Goal: Navigation & Orientation: Understand site structure

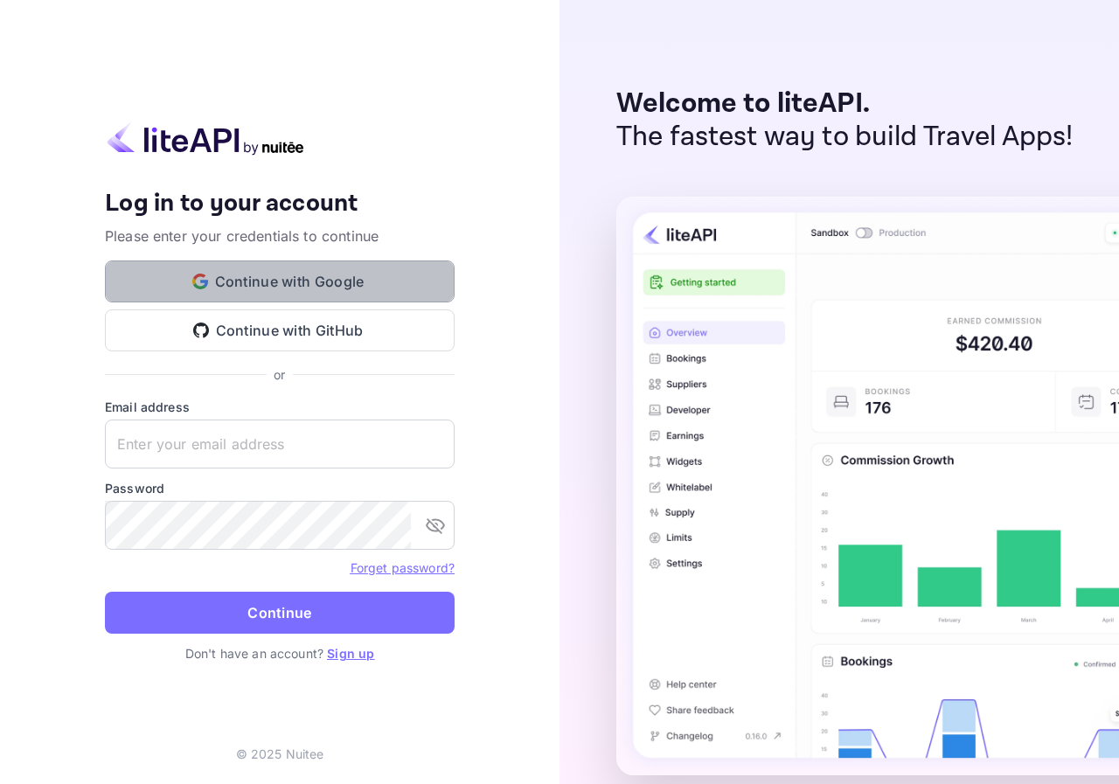
click at [258, 268] on button "Continue with Google" at bounding box center [280, 281] width 350 height 42
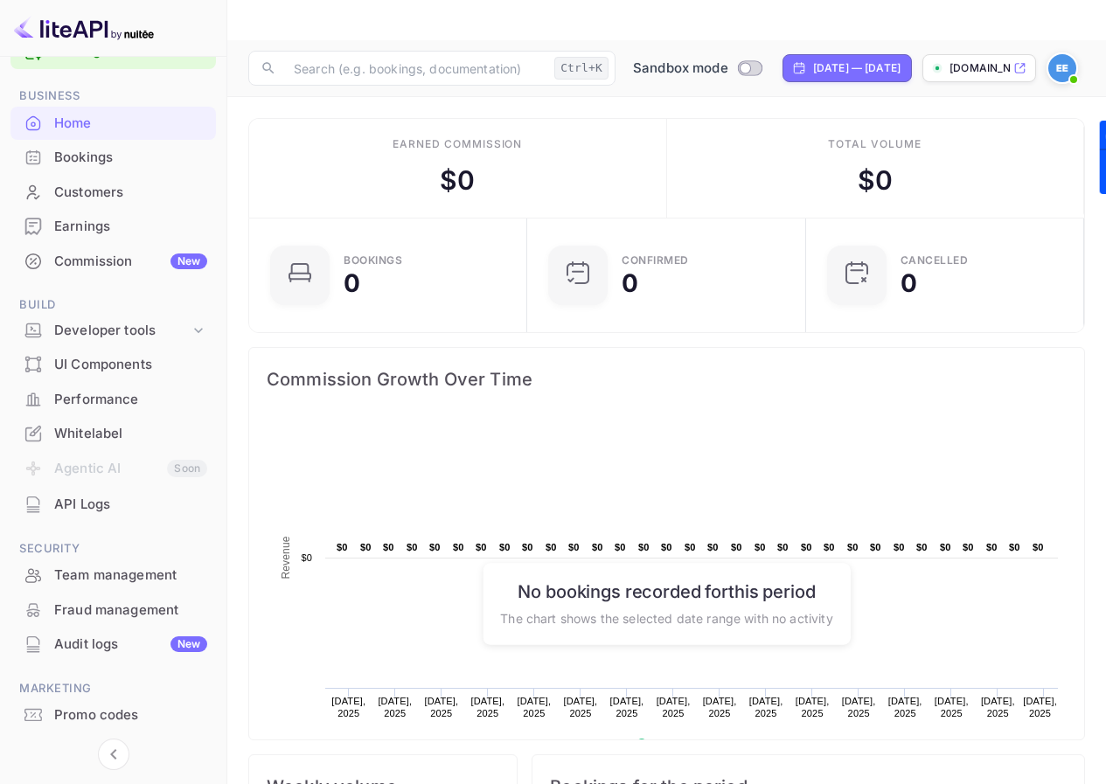
scroll to position [94, 0]
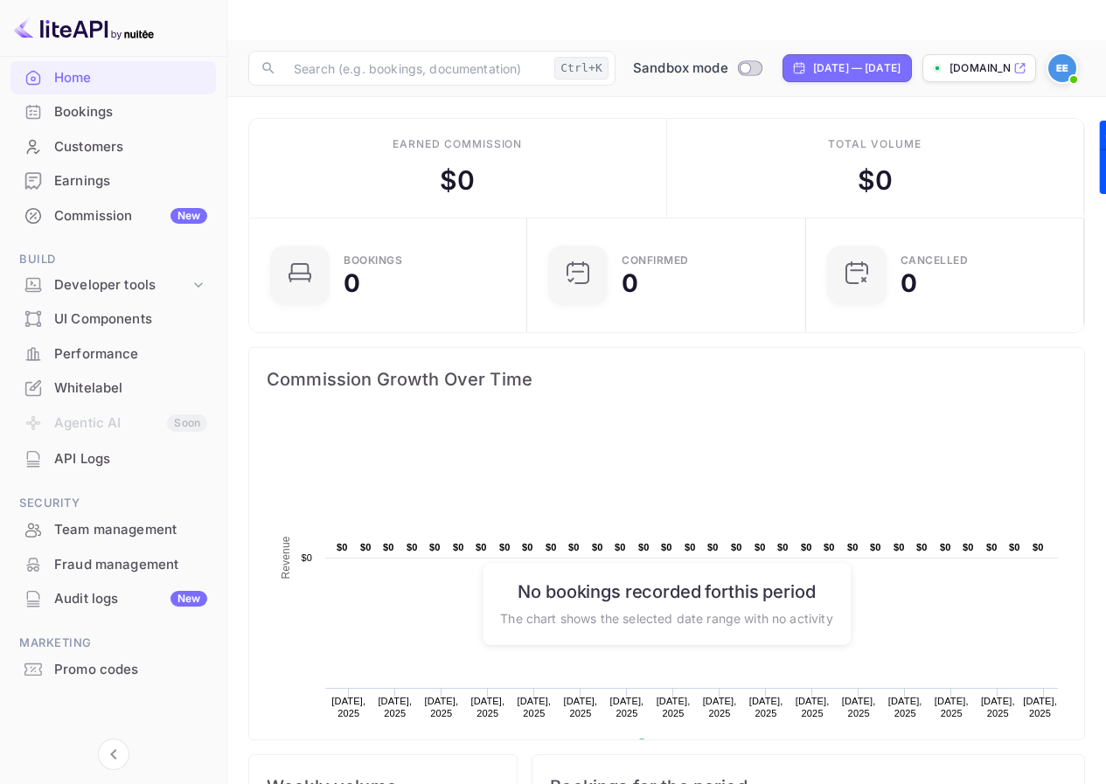
click at [109, 664] on div "Promo codes" at bounding box center [130, 670] width 153 height 20
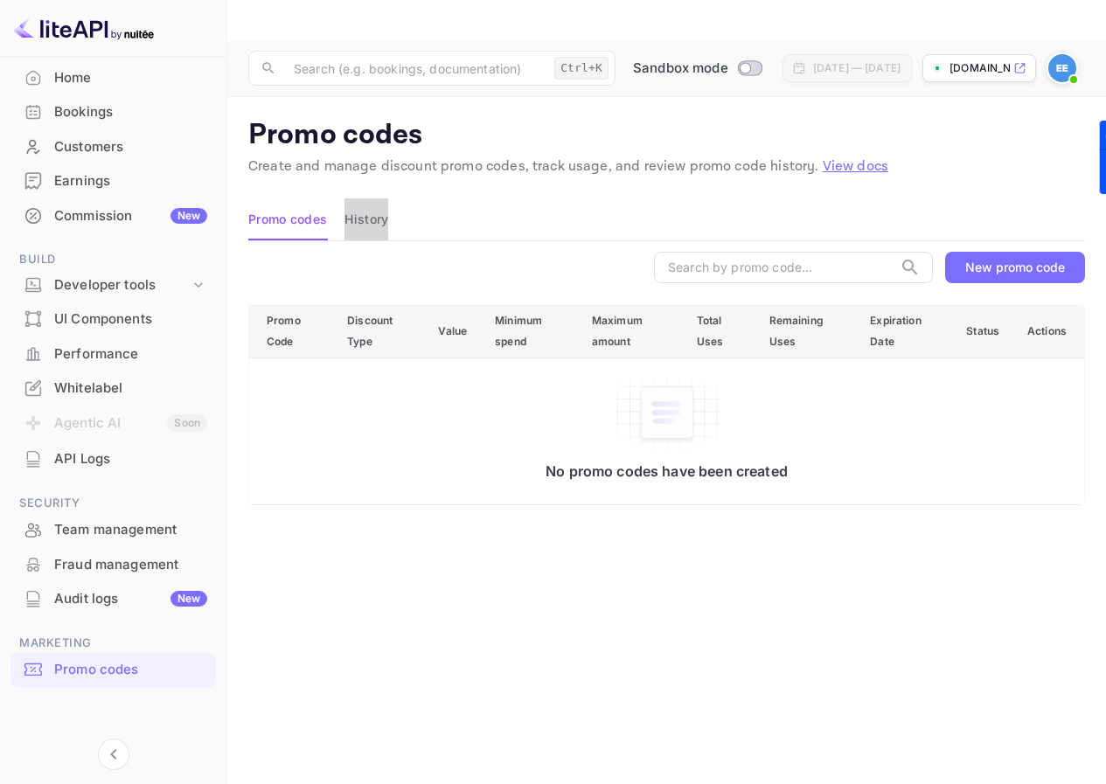
click at [387, 198] on button "History" at bounding box center [366, 219] width 44 height 42
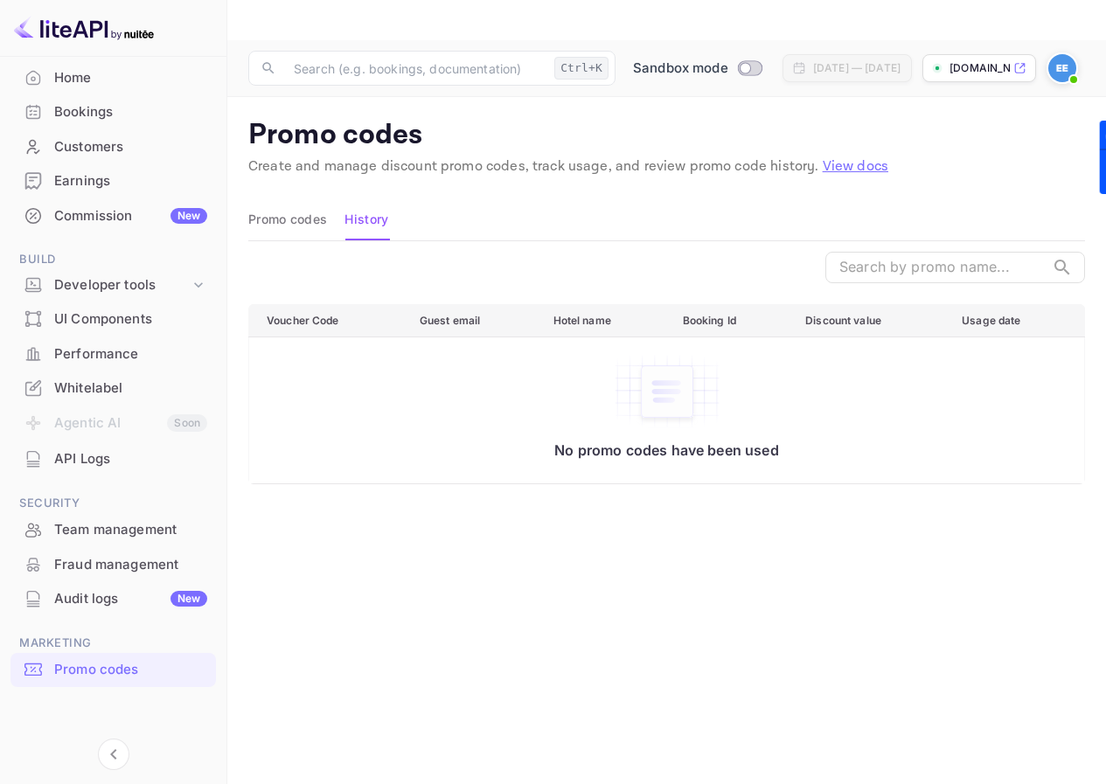
click at [313, 198] on button "Promo codes" at bounding box center [287, 219] width 79 height 42
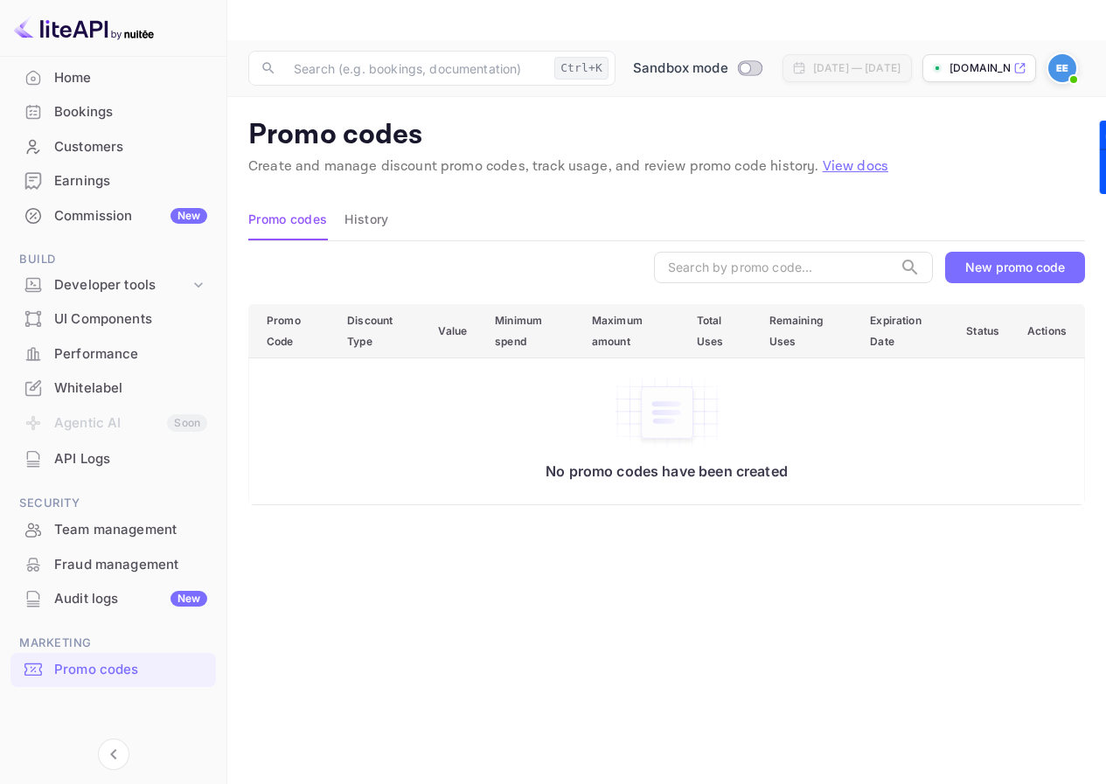
click at [1024, 260] on div "New promo code" at bounding box center [1015, 267] width 100 height 15
click at [94, 206] on div "Commission New" at bounding box center [130, 216] width 153 height 20
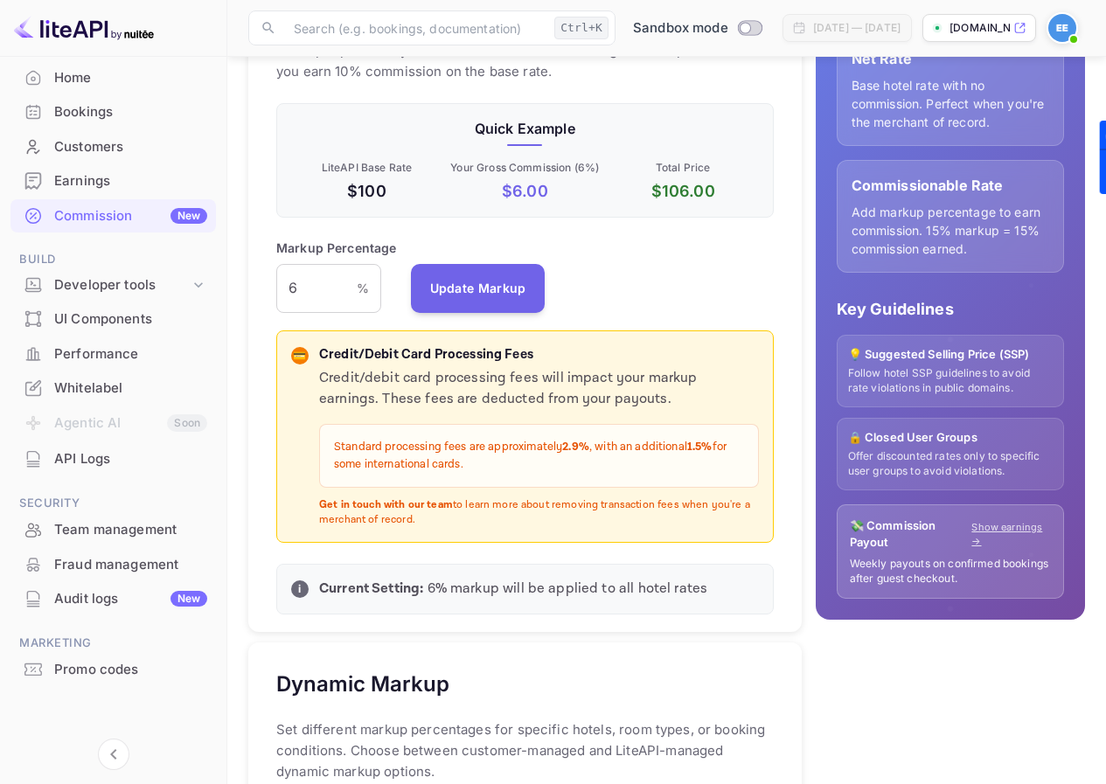
scroll to position [350, 0]
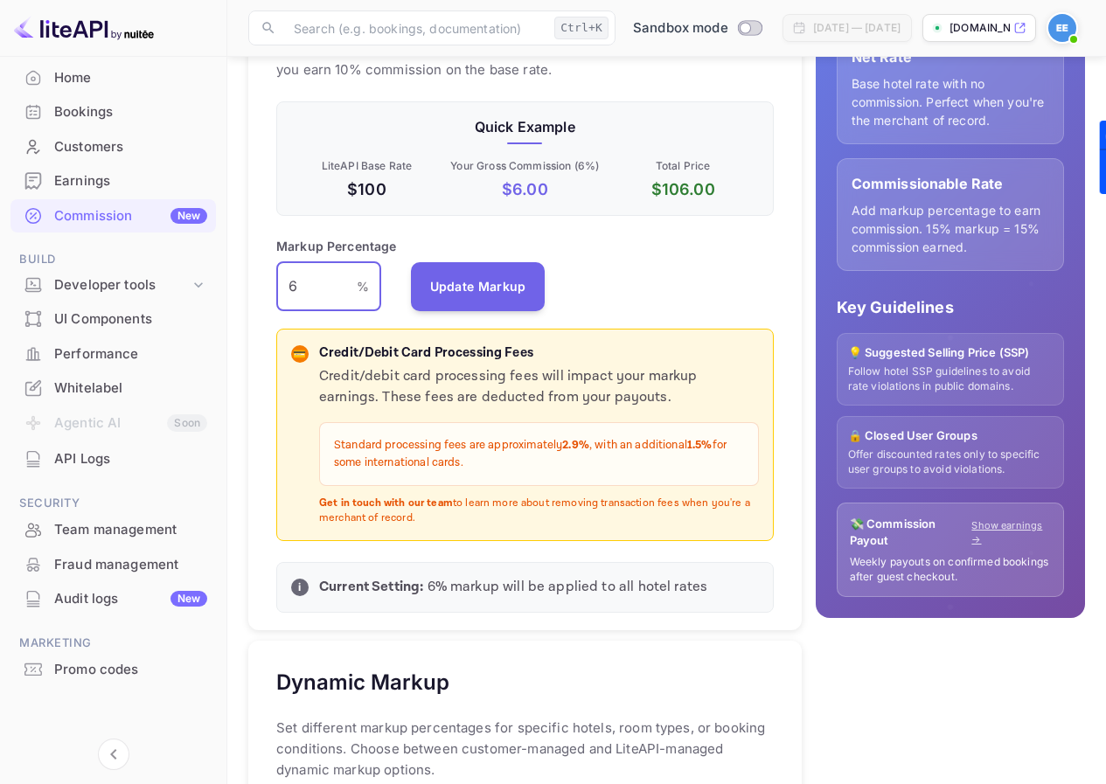
click at [311, 262] on input "6" at bounding box center [316, 286] width 80 height 49
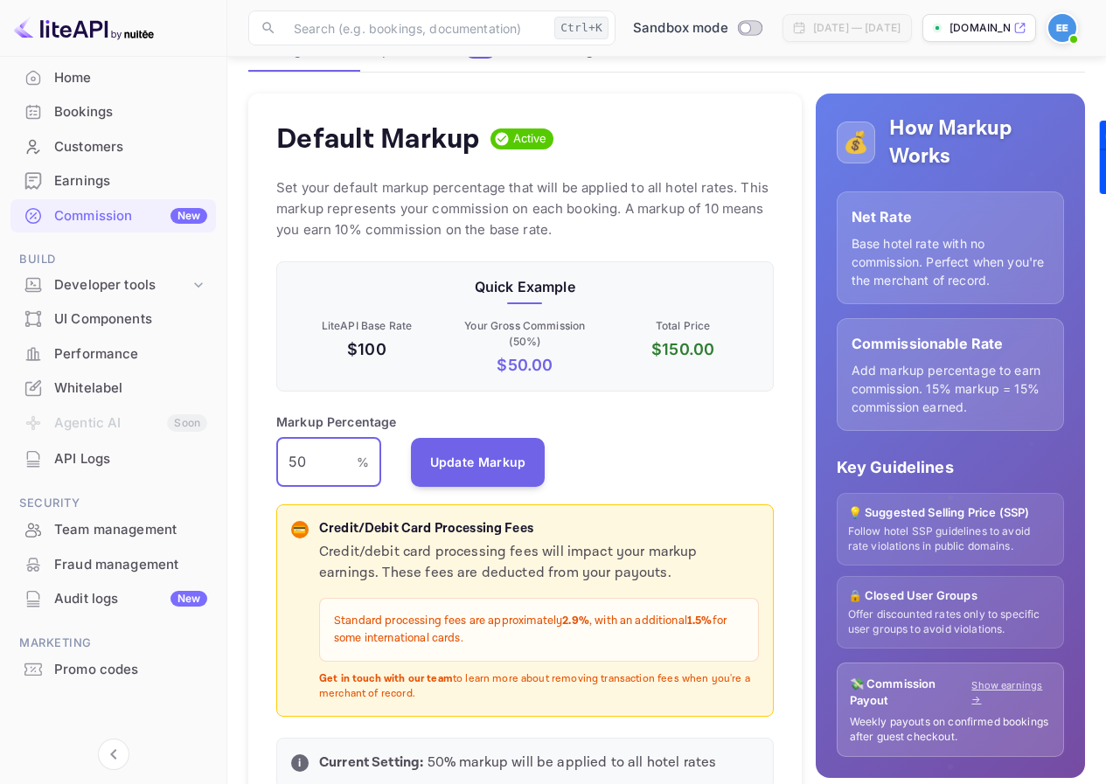
scroll to position [175, 0]
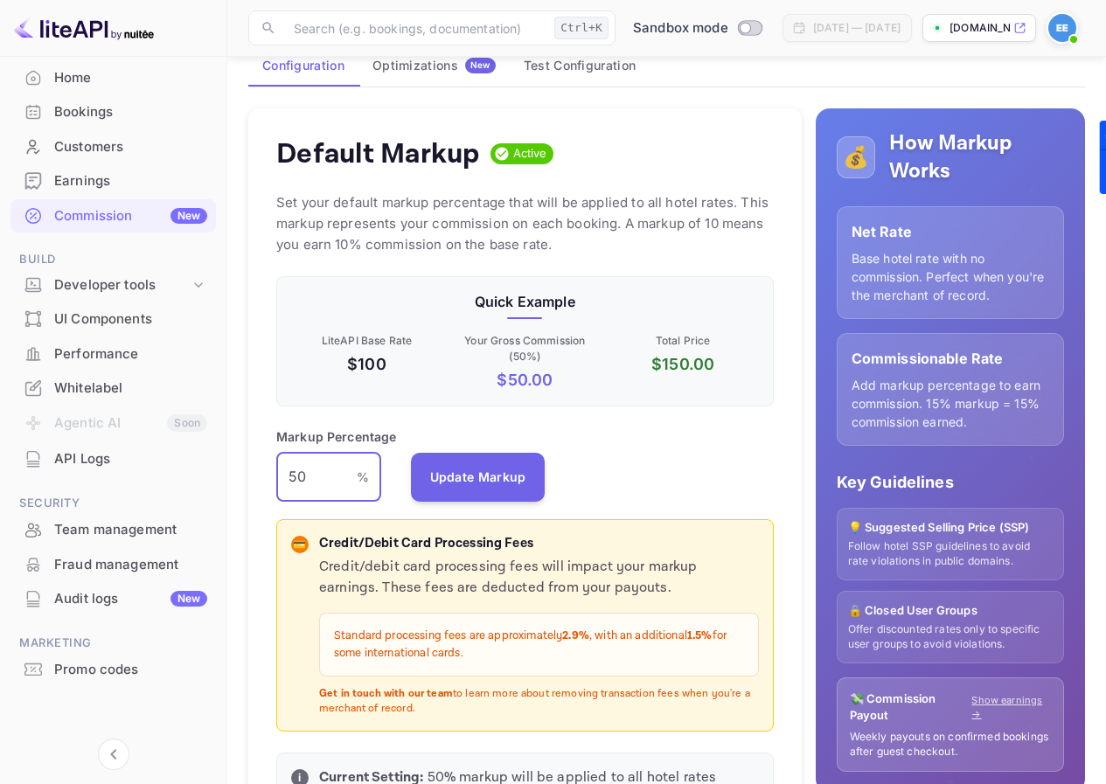
click at [324, 453] on input "50" at bounding box center [316, 477] width 80 height 49
type input "10"
click at [663, 427] on div "Markup Percentage 10 % ​ Update Markup" at bounding box center [524, 464] width 497 height 74
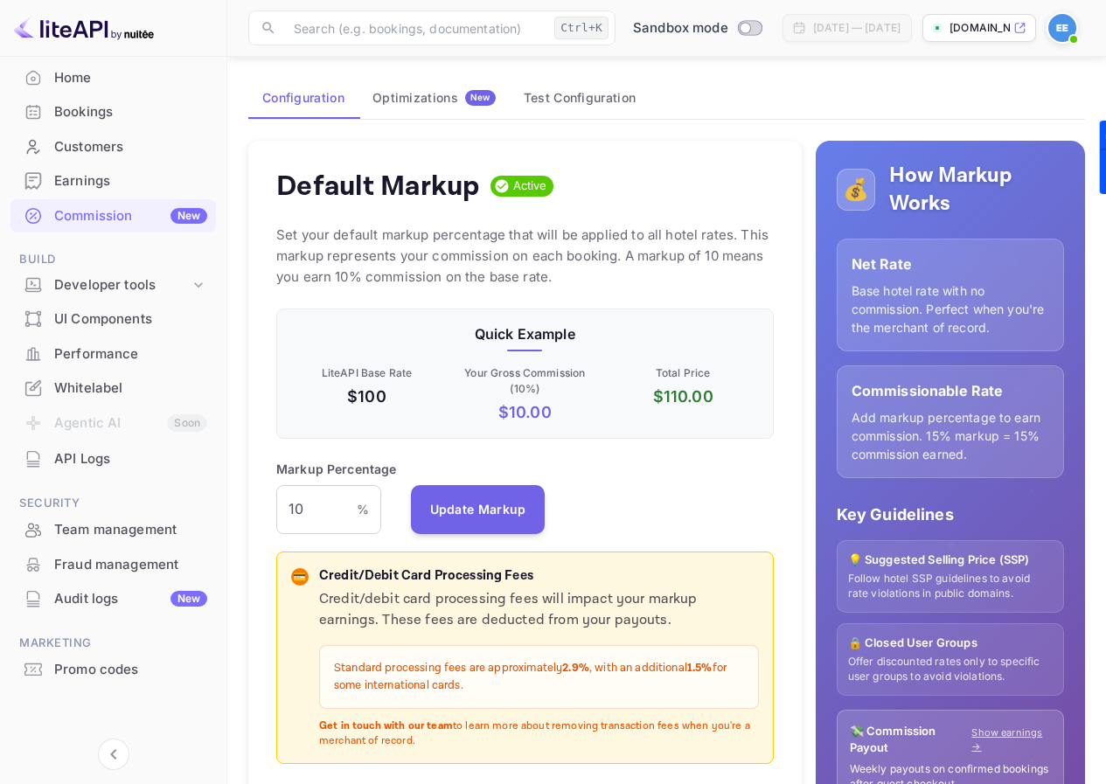
scroll to position [0, 0]
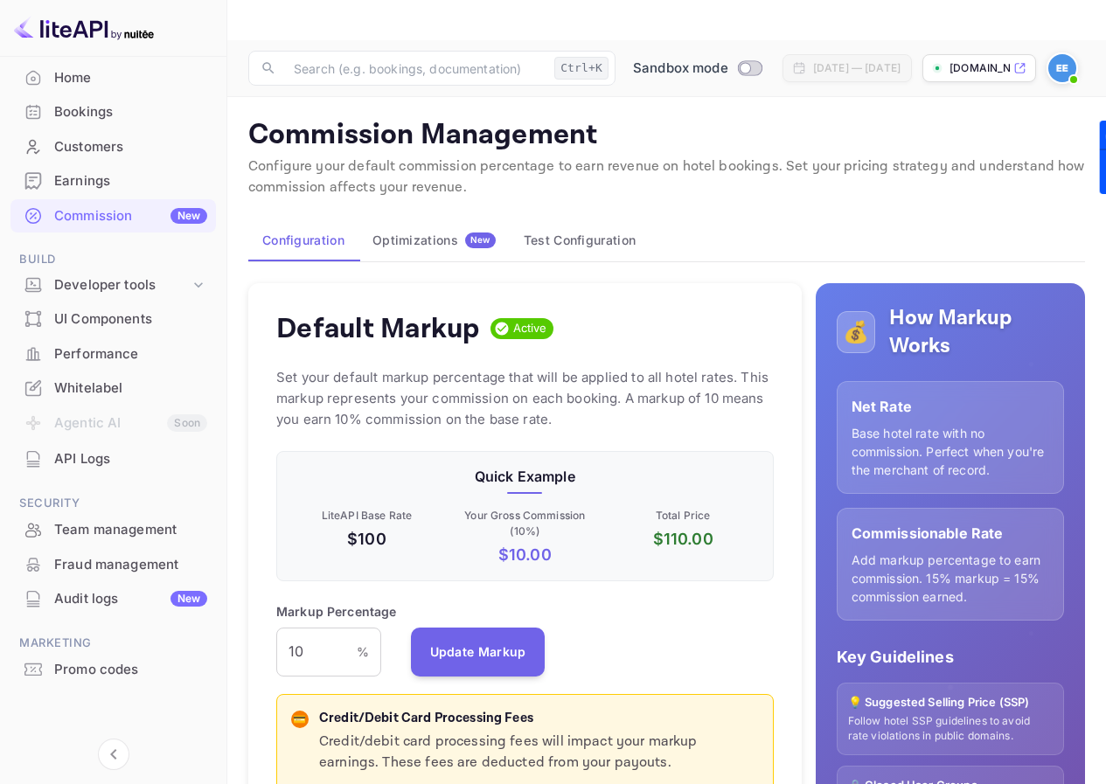
click at [90, 177] on div "Earnings" at bounding box center [130, 181] width 153 height 20
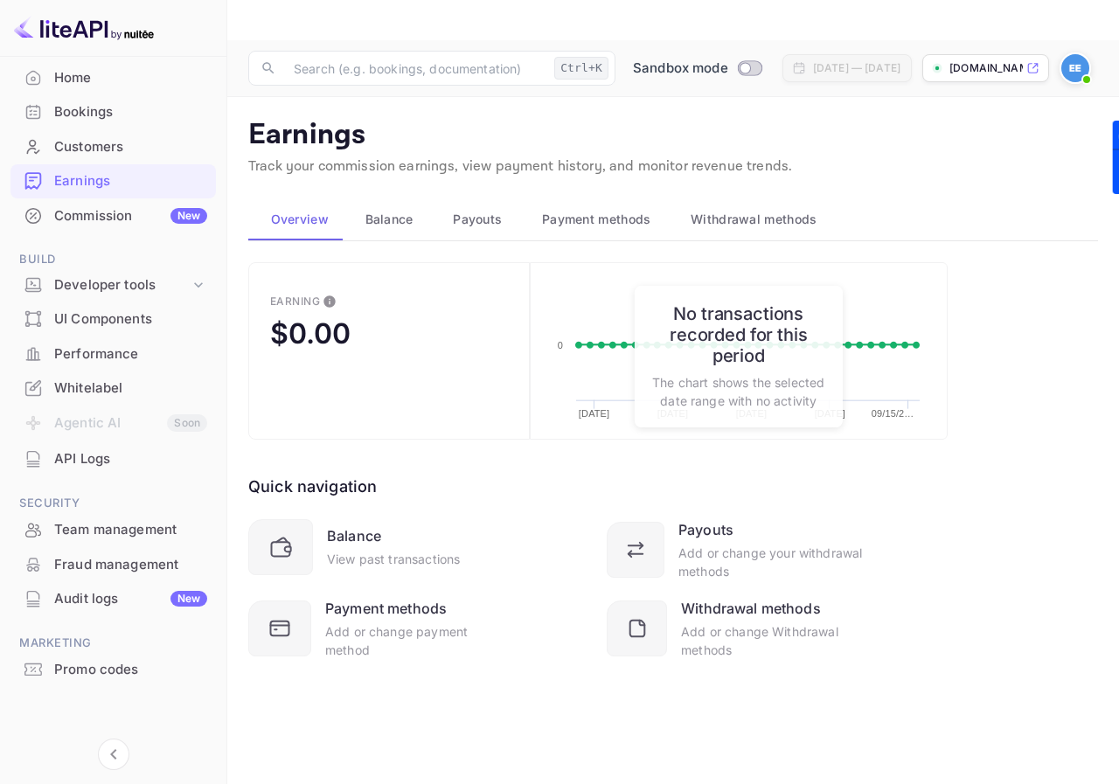
click at [91, 137] on div "Customers" at bounding box center [130, 147] width 153 height 20
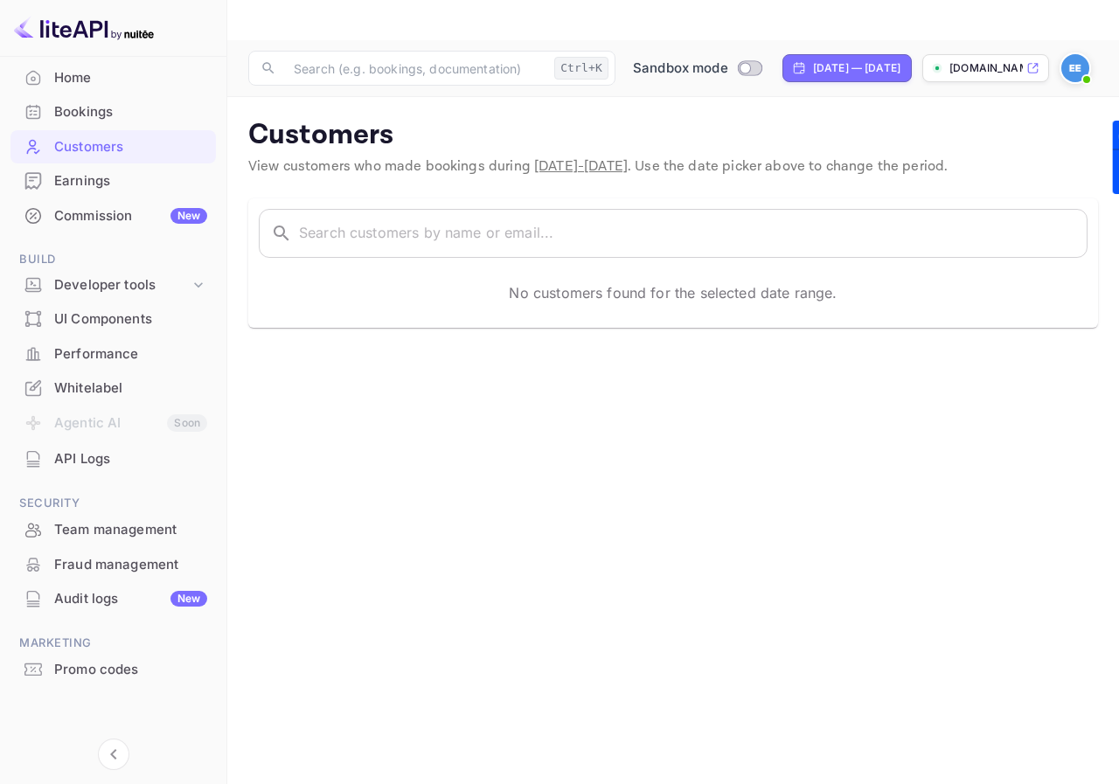
click at [85, 116] on div "Bookings" at bounding box center [130, 112] width 153 height 20
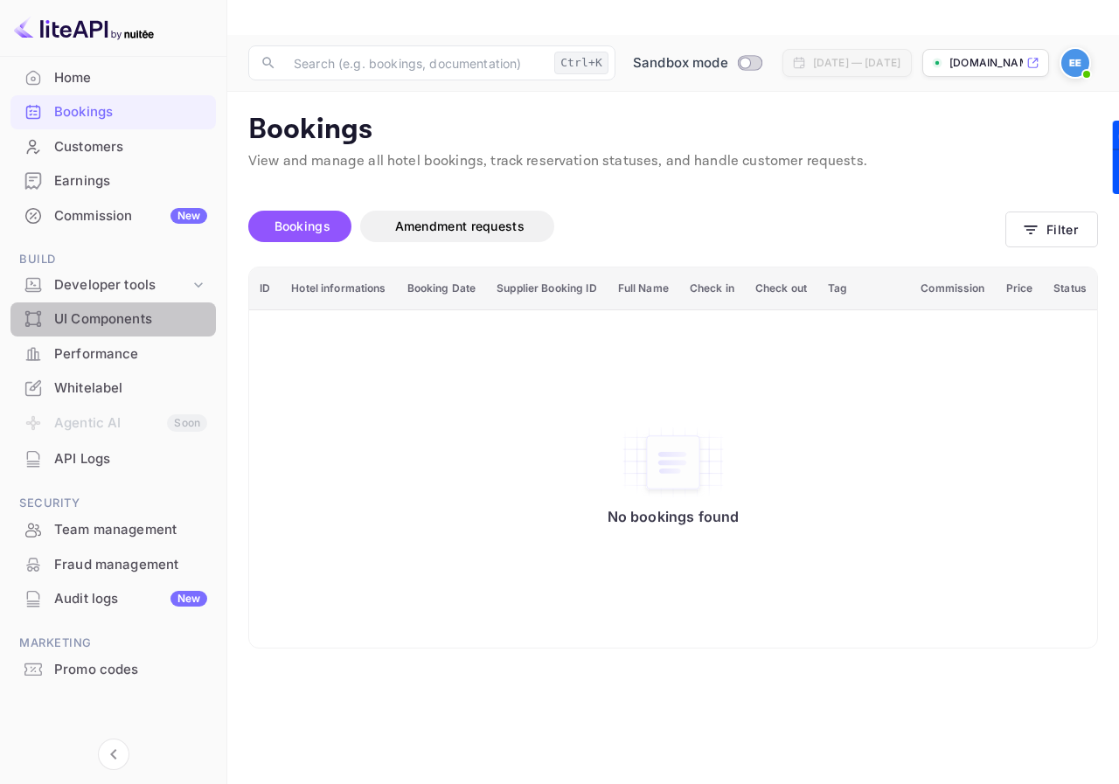
click at [123, 319] on div "UI Components" at bounding box center [130, 319] width 153 height 20
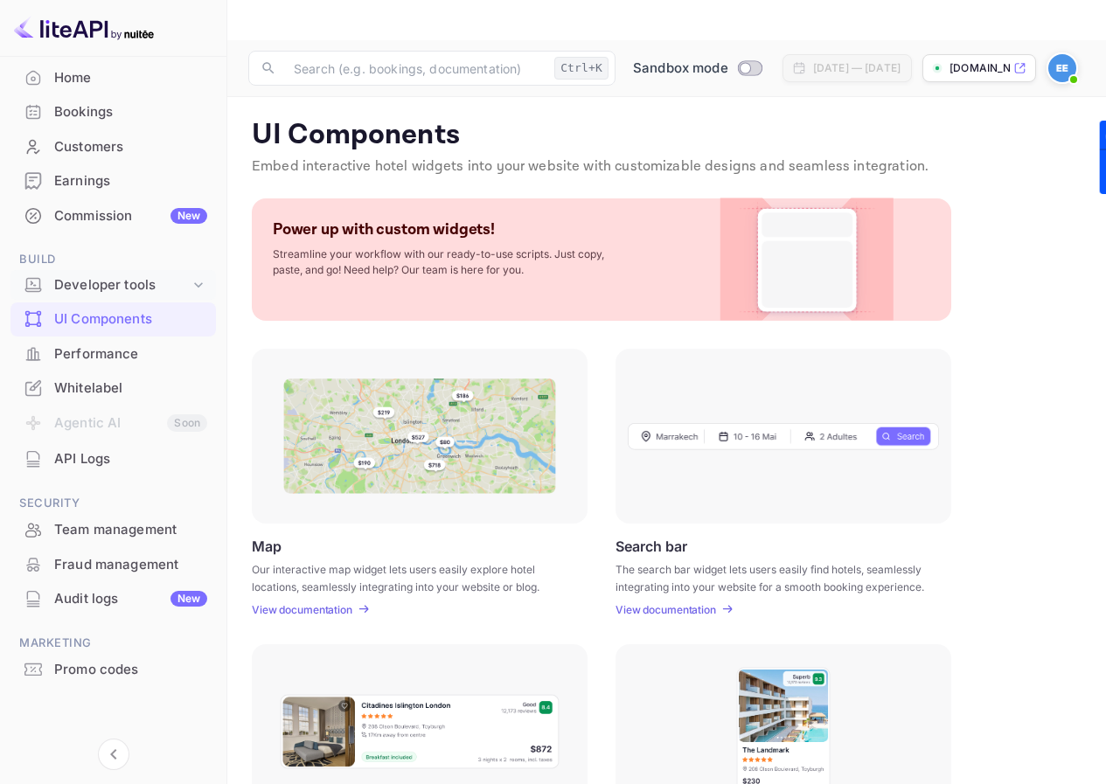
click at [166, 284] on div "Developer tools" at bounding box center [121, 285] width 135 height 20
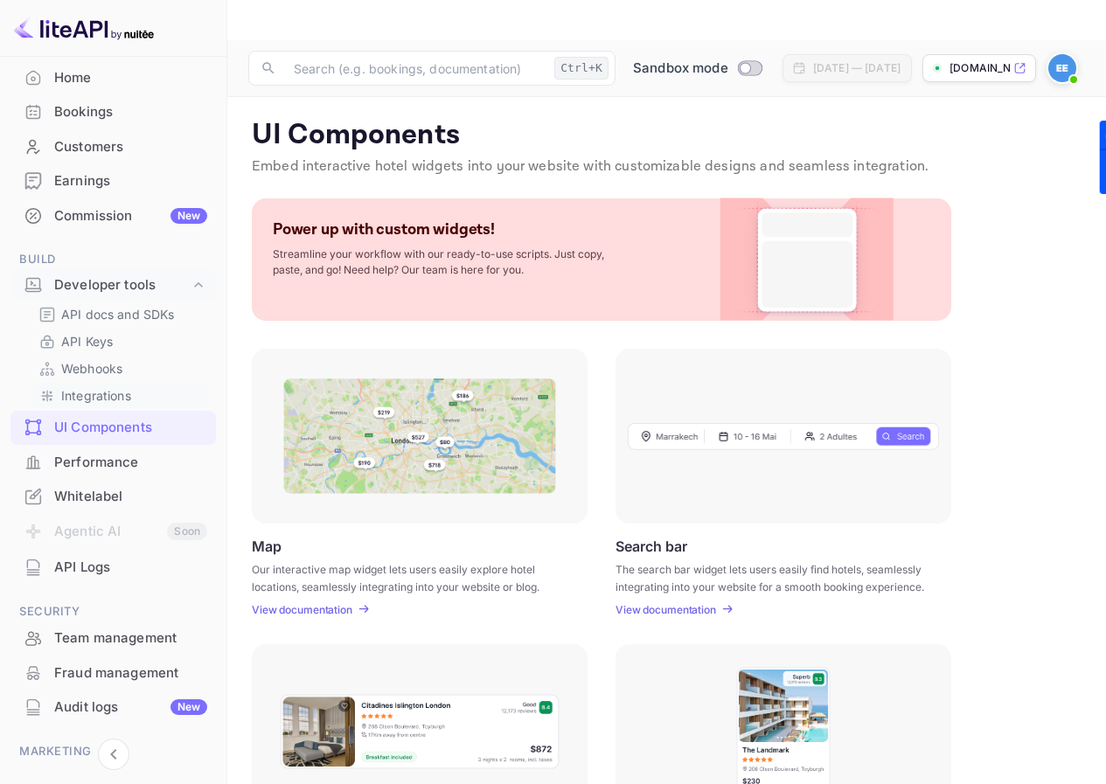
click at [107, 403] on p "Integrations" at bounding box center [96, 395] width 70 height 18
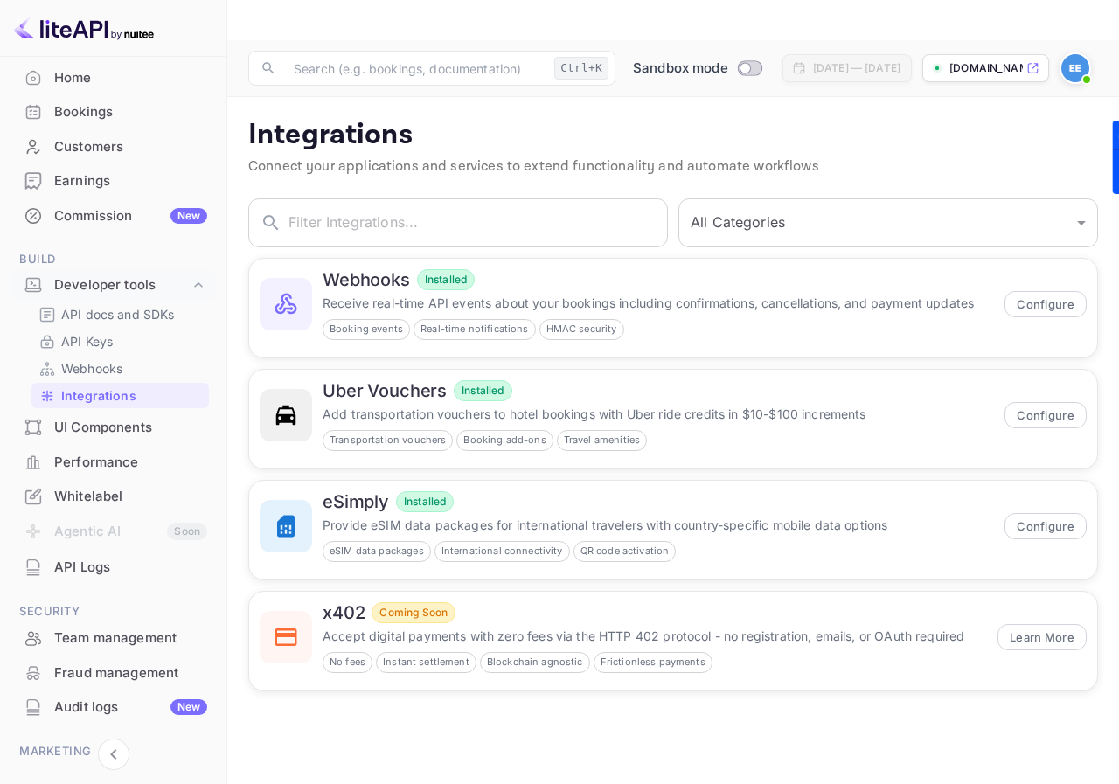
click at [109, 500] on div "Whitelabel" at bounding box center [130, 497] width 153 height 20
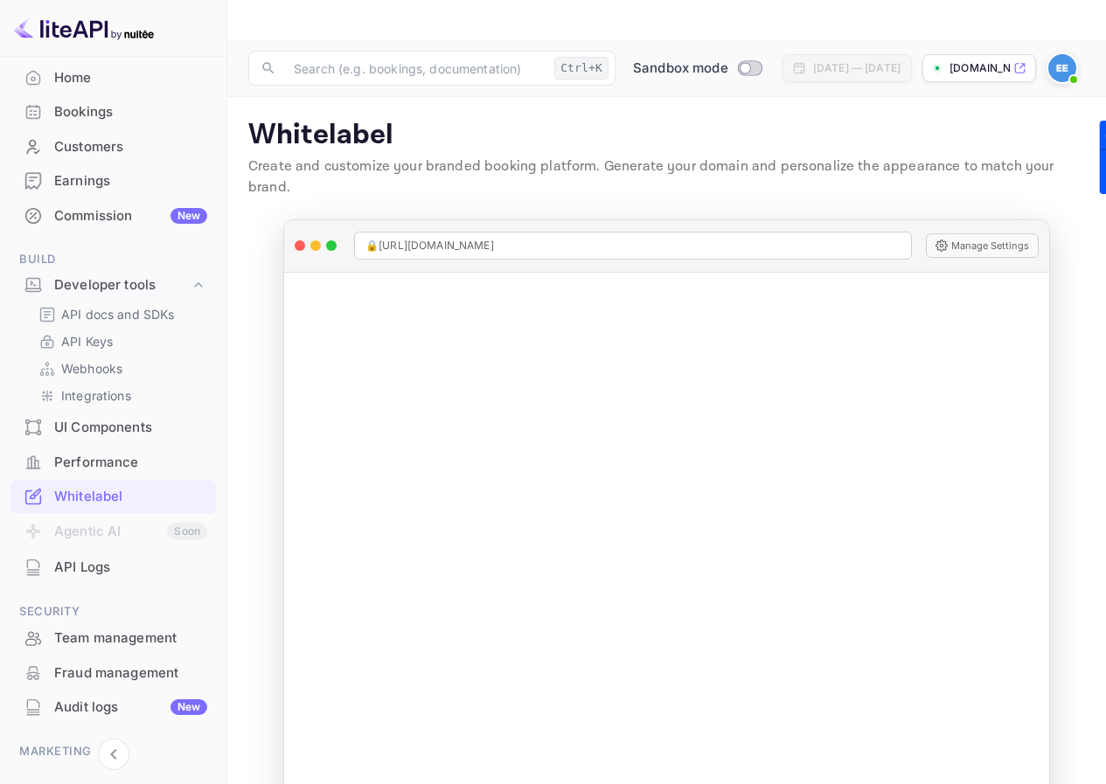
click at [129, 463] on div "Performance" at bounding box center [130, 463] width 153 height 20
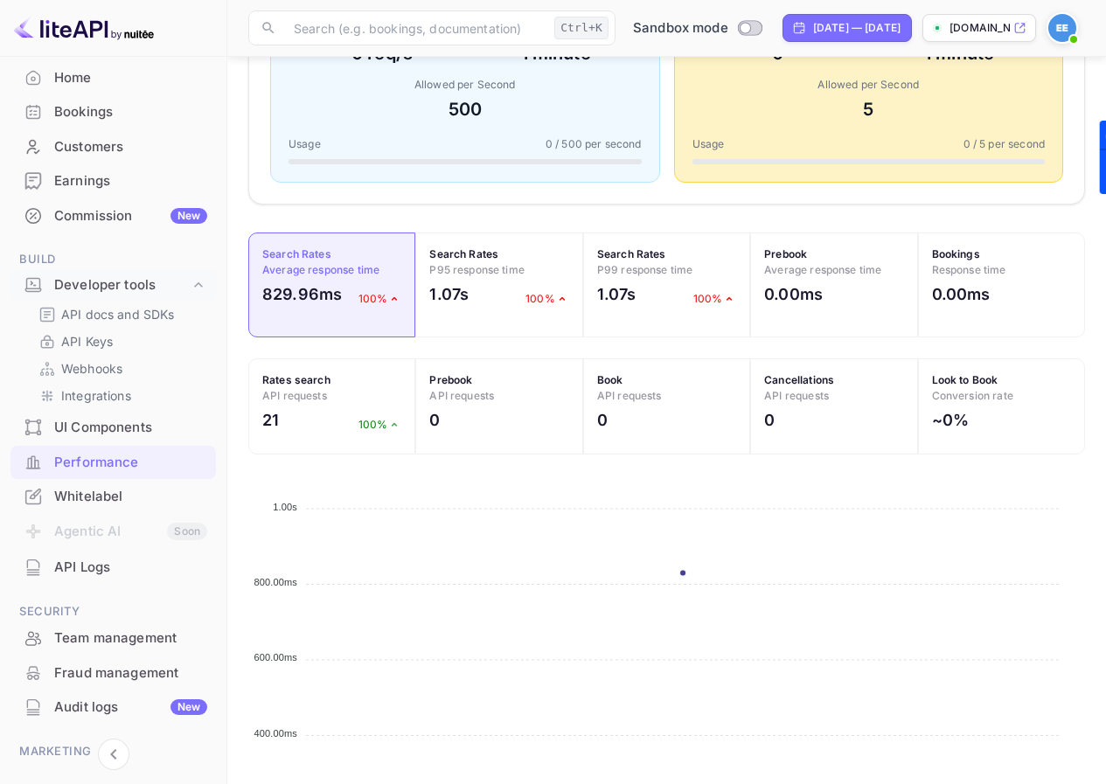
scroll to position [600, 0]
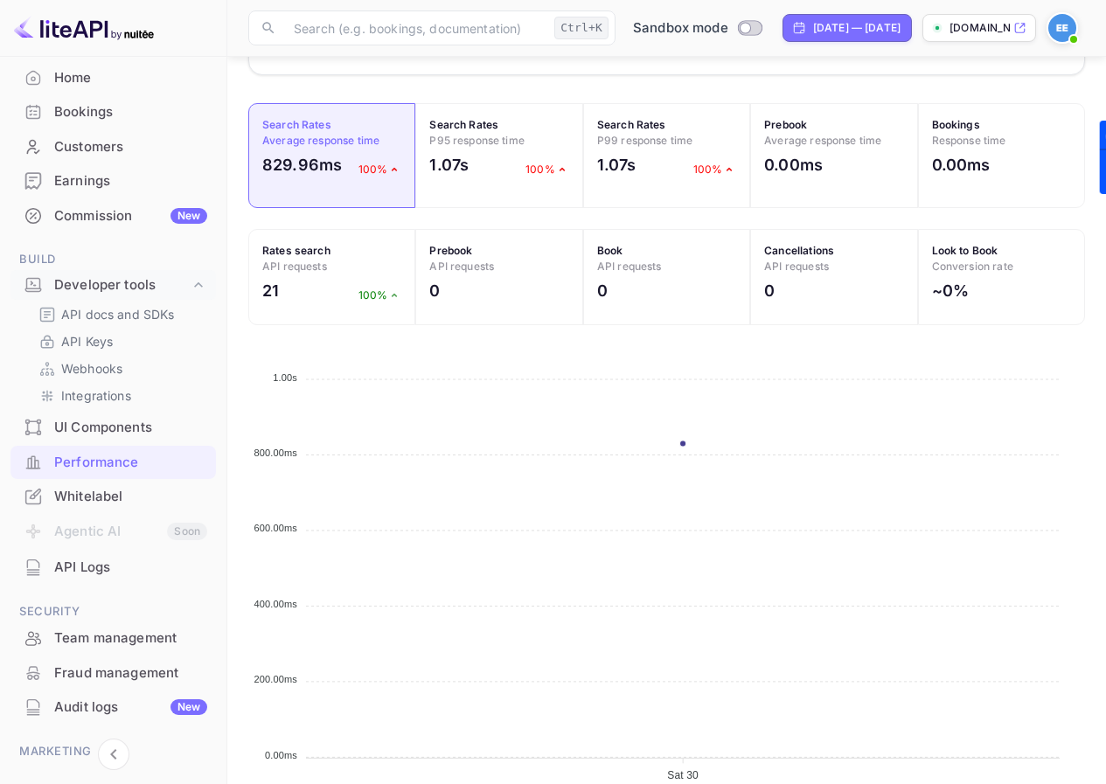
click at [128, 482] on div "Whitelabel" at bounding box center [112, 497] width 205 height 34
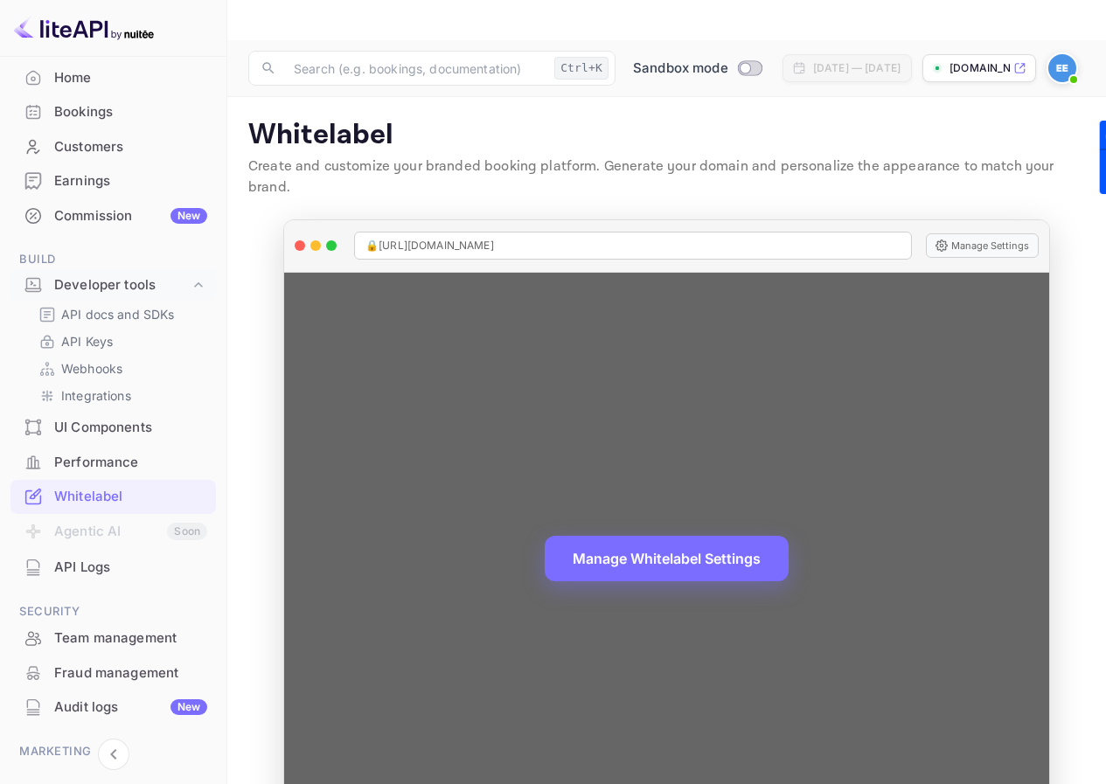
scroll to position [22, 0]
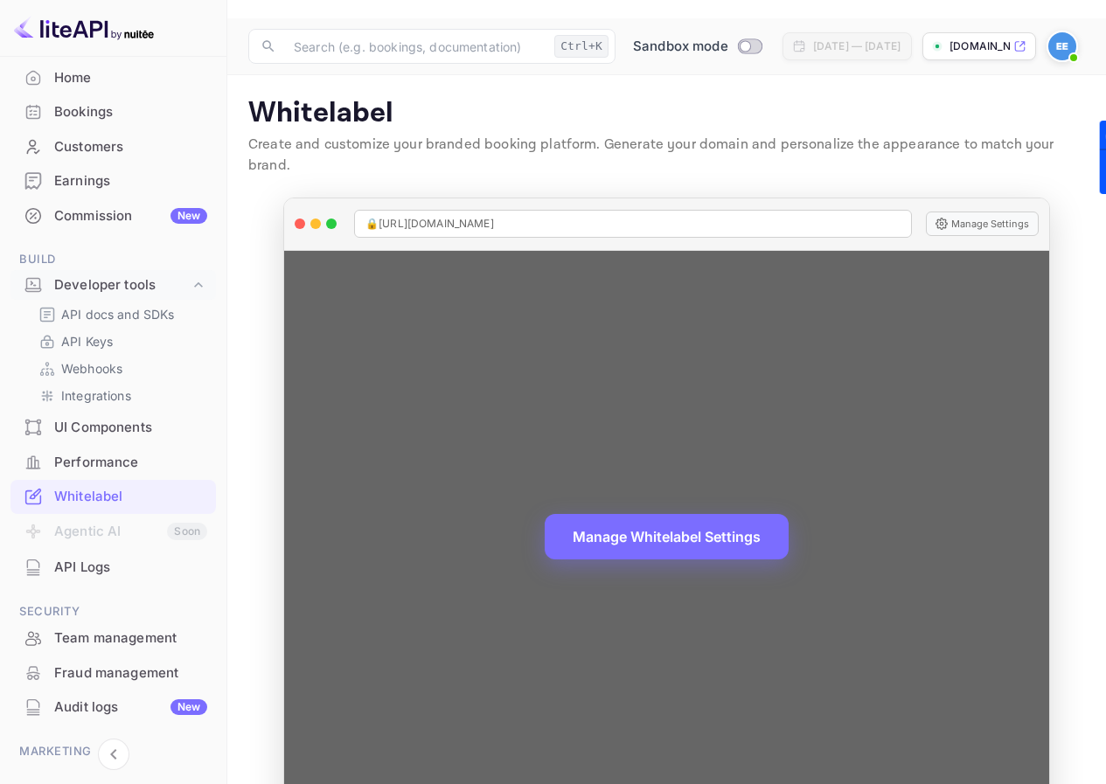
click at [712, 514] on button "Manage Whitelabel Settings" at bounding box center [667, 536] width 244 height 45
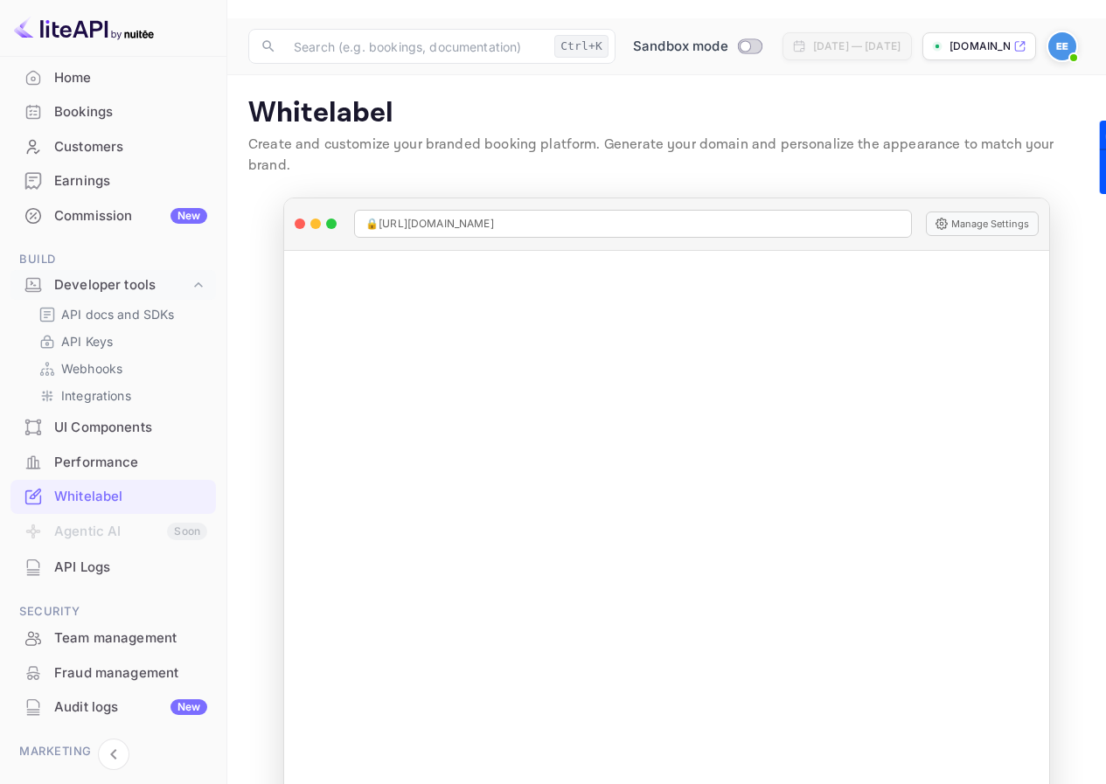
click at [98, 76] on div "Home" at bounding box center [130, 78] width 153 height 20
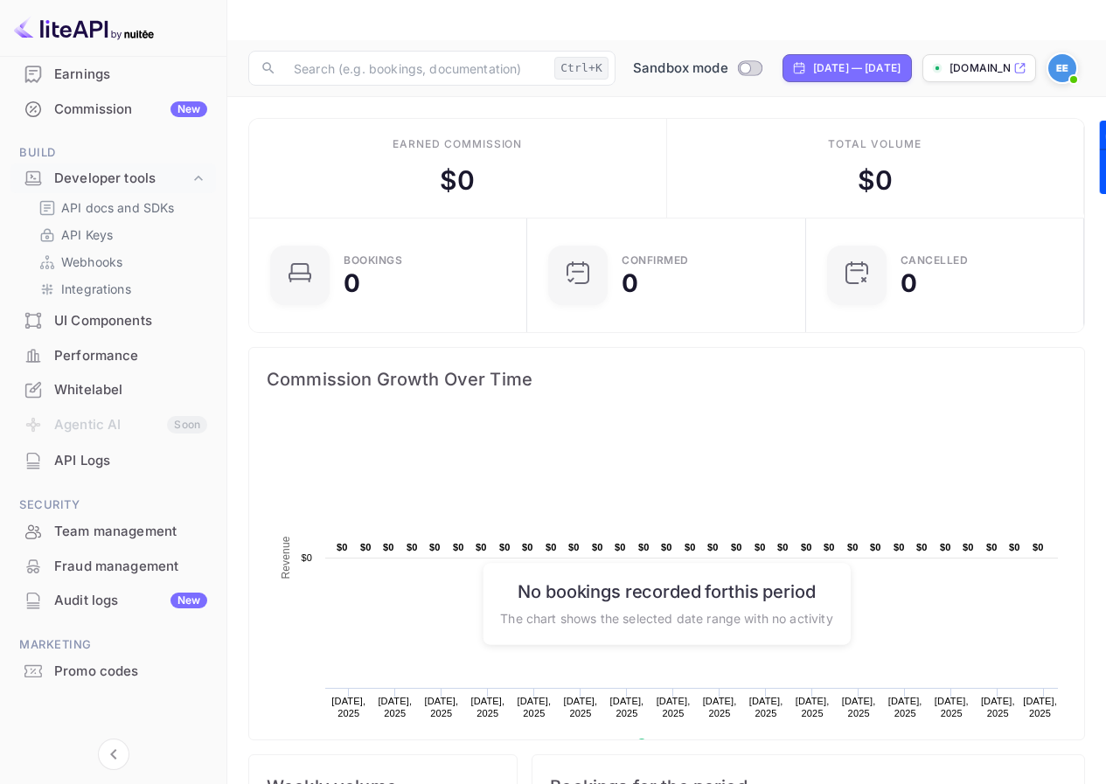
scroll to position [202, 0]
click at [1069, 54] on img at bounding box center [1062, 68] width 28 height 28
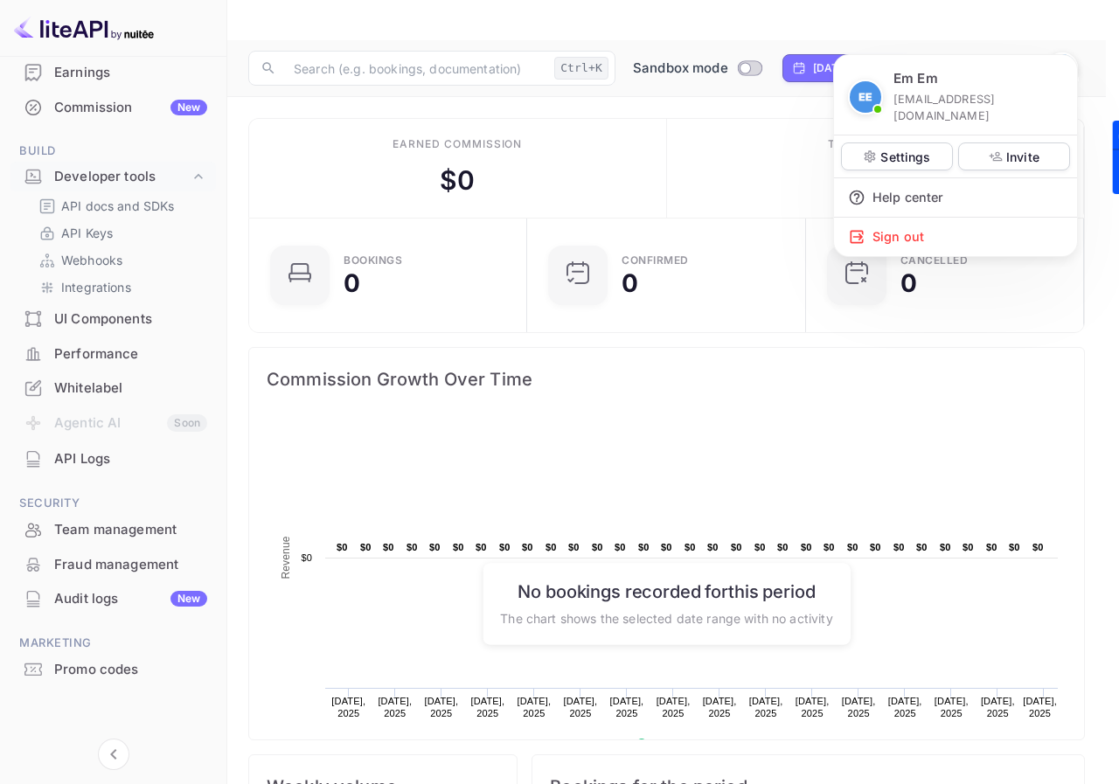
click at [1069, 28] on div at bounding box center [559, 392] width 1119 height 784
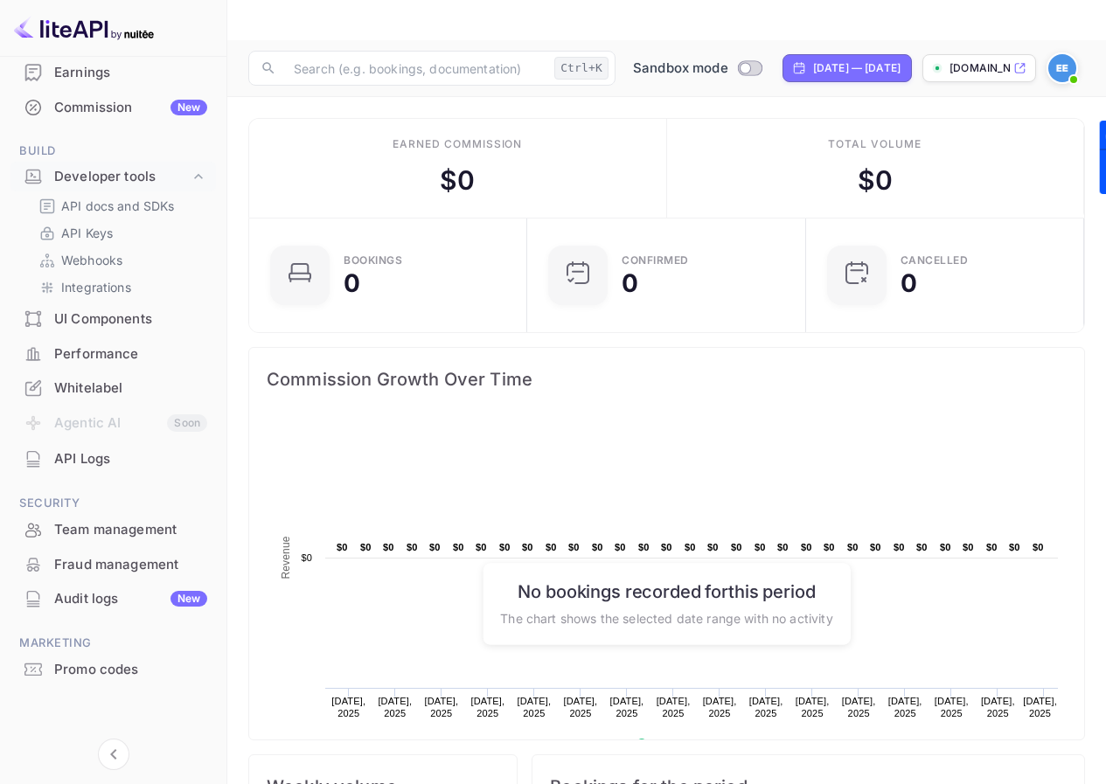
scroll to position [14, 14]
